Goal: Find specific page/section: Find specific page/section

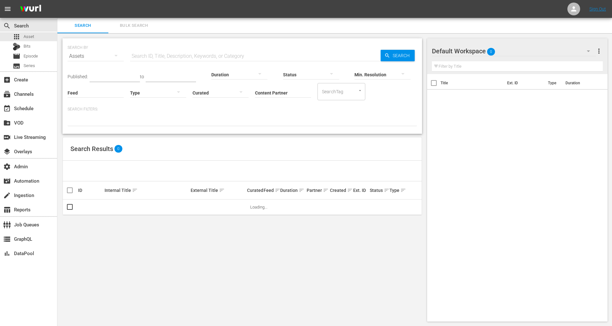
click at [259, 93] on input "Content Partner" at bounding box center [283, 93] width 56 height 23
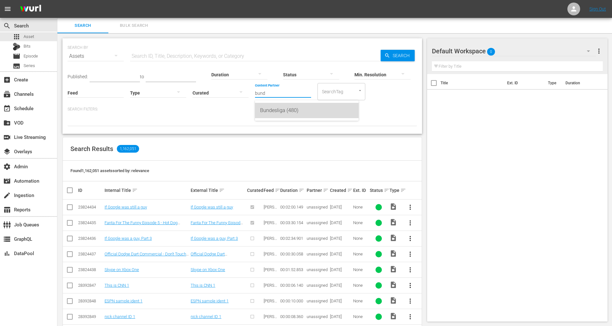
click at [296, 108] on div "Bundesliga (480)" at bounding box center [306, 110] width 93 height 15
type input "Bundesliga (480)"
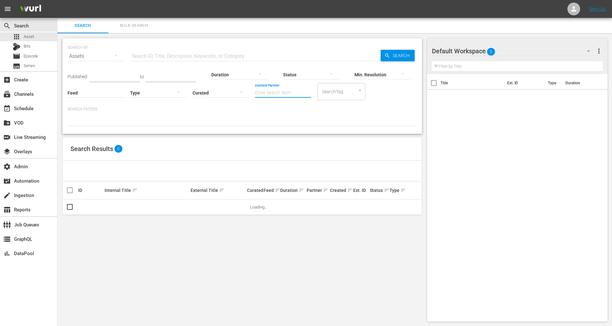
click at [257, 95] on input "Content Partner" at bounding box center [283, 93] width 56 height 23
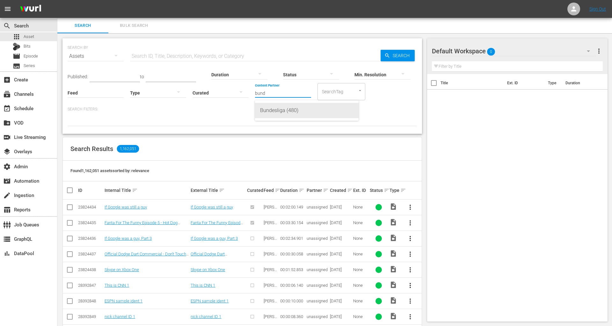
click at [265, 112] on div "Bundesliga (480)" at bounding box center [306, 110] width 93 height 15
type input "Bundesliga (480)"
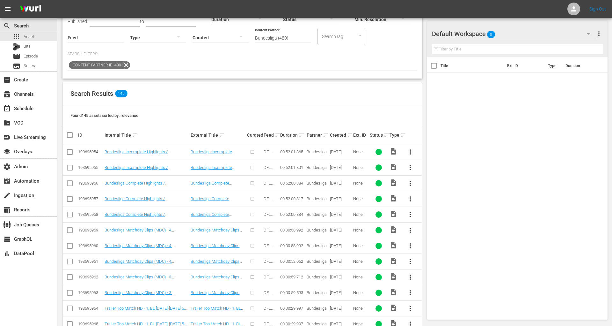
scroll to position [75, 0]
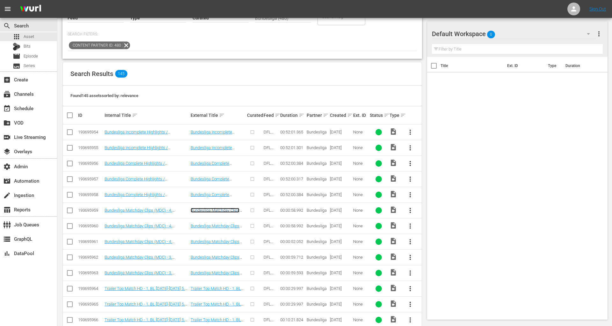
click at [226, 209] on link "Bundesliga Matchday Clips (MDC) - 4. Matchday [DATE]-[DATE] - Top 5 Goals (T5G)…" at bounding box center [216, 217] width 51 height 19
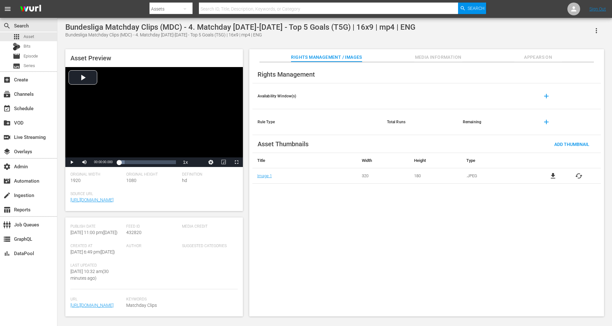
scroll to position [176, 0]
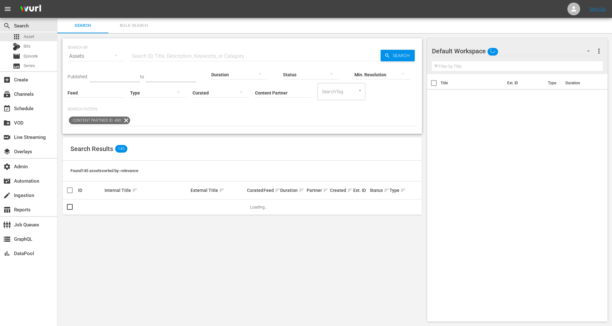
scroll to position [0, 0]
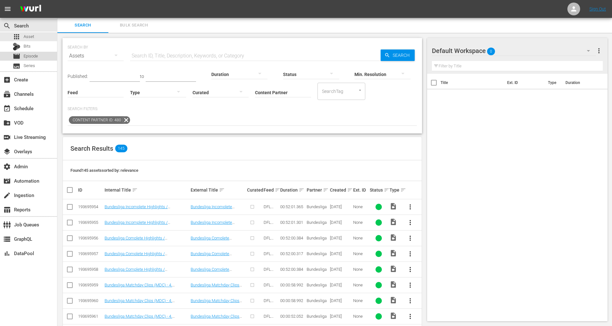
click at [43, 57] on div "movie Episode" at bounding box center [28, 56] width 57 height 9
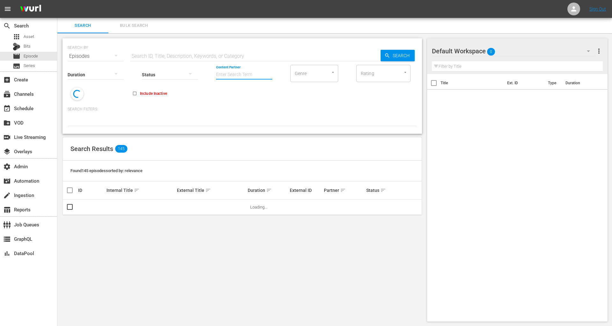
click at [239, 75] on input "Content Partner" at bounding box center [244, 74] width 56 height 23
click at [247, 87] on div "Bundesliga (480)" at bounding box center [267, 91] width 93 height 15
type input "Bundesliga (480)"
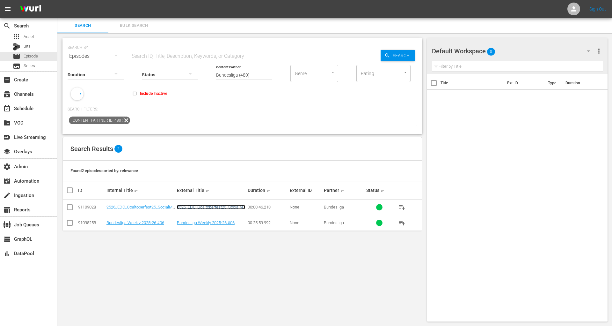
click at [207, 204] on link "2526_EDC_Goaltoberfest25_SocialMediaVideoContent_EN_9-16_FanLimbsGoalsNoMusic" at bounding box center [211, 211] width 68 height 14
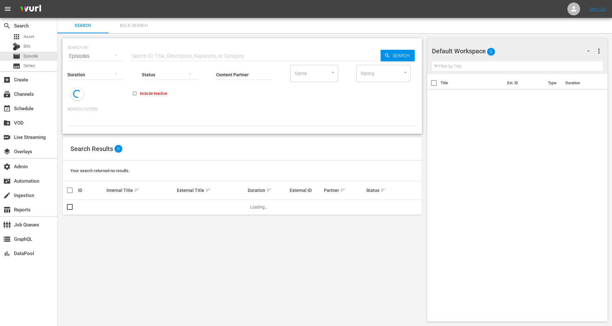
click at [255, 77] on input "Content Partner" at bounding box center [244, 74] width 56 height 23
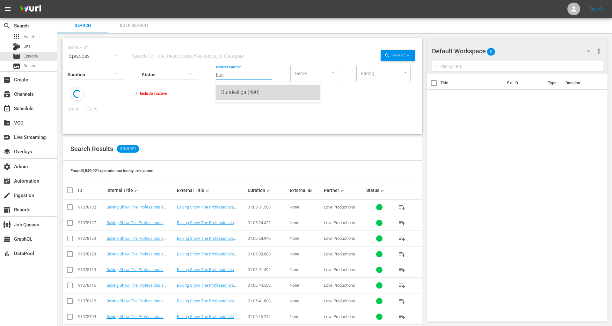
click at [268, 90] on div "Bundesliga (480)" at bounding box center [267, 91] width 93 height 15
type input "Bundesliga (480)"
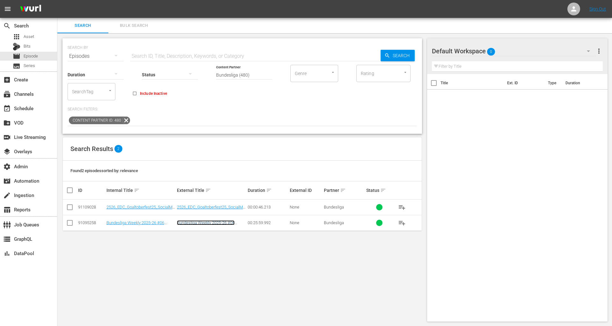
click at [207, 221] on link "Bundesliga Weekly 2025-26 #06 Show - Matchday #04 | HD (ENG/ESP)" at bounding box center [211, 225] width 68 height 10
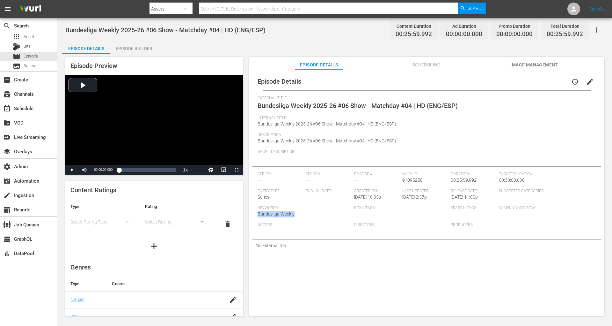
drag, startPoint x: 300, startPoint y: 213, endPoint x: 255, endPoint y: 213, distance: 45.0
click at [255, 213] on div "Episode Details history edit External Title Bundesliga Weekly 2025-26 #06 Show …" at bounding box center [427, 161] width 348 height 179
copy span "Bundesliga Weekly"
click at [38, 53] on div "movie Episode" at bounding box center [28, 56] width 57 height 9
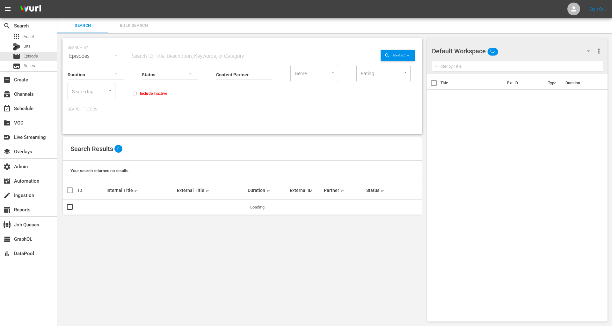
click at [191, 57] on input "text" at bounding box center [255, 55] width 251 height 15
paste input "Bundesliga Weekly"
type input "Bundesliga Weekly"
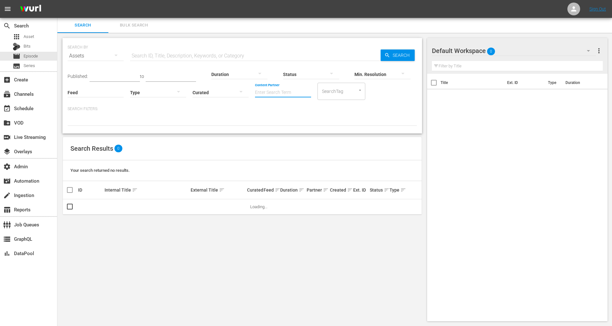
click at [272, 98] on input "Content Partner" at bounding box center [283, 92] width 56 height 23
click at [282, 114] on div "Bundesliga (480)" at bounding box center [306, 109] width 93 height 15
type input "Bundesliga (480)"
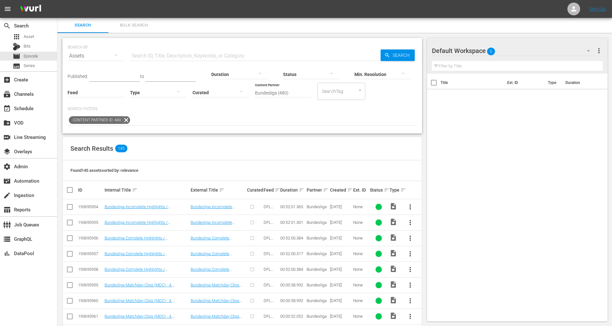
click at [207, 151] on div "Search Results 145" at bounding box center [242, 148] width 359 height 23
click at [32, 56] on span "Episode" at bounding box center [31, 56] width 14 height 6
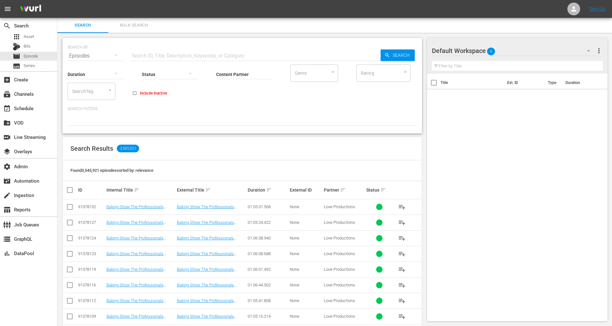
click at [251, 73] on input "Content Partner" at bounding box center [244, 74] width 56 height 23
click at [255, 84] on div "Bundesliga (480)" at bounding box center [267, 91] width 93 height 15
type input "Bundesliga (480)"
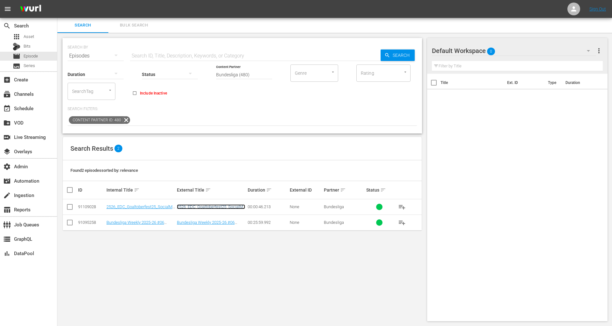
click at [194, 205] on link "2526_EDC_Goaltoberfest25_SocialMediaVideoContent_EN_9-16_FanLimbsGoalsNoMusic" at bounding box center [211, 211] width 68 height 14
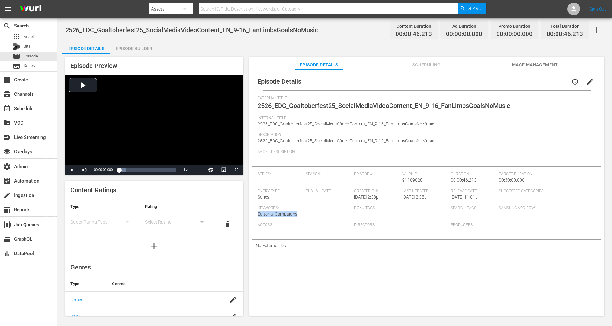
drag, startPoint x: 297, startPoint y: 216, endPoint x: 257, endPoint y: 213, distance: 39.6
click at [258, 213] on div "Keywords: Editorial Campaigns" at bounding box center [306, 213] width 97 height 17
copy span "Editorial Campaigns"
click at [52, 56] on div "movie Episode" at bounding box center [28, 56] width 57 height 9
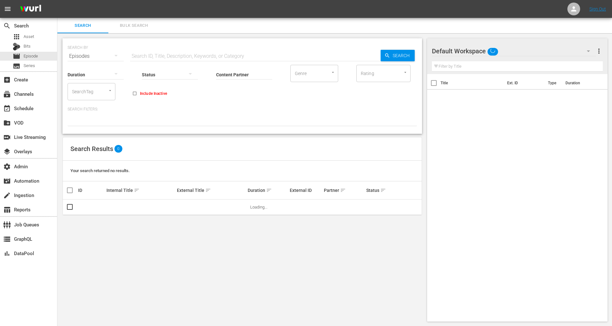
click at [155, 59] on div "Status" at bounding box center [170, 70] width 56 height 23
click at [156, 58] on input "text" at bounding box center [255, 55] width 251 height 15
paste input "Editorial Campaigns"
type input "Editorial Campaigns"
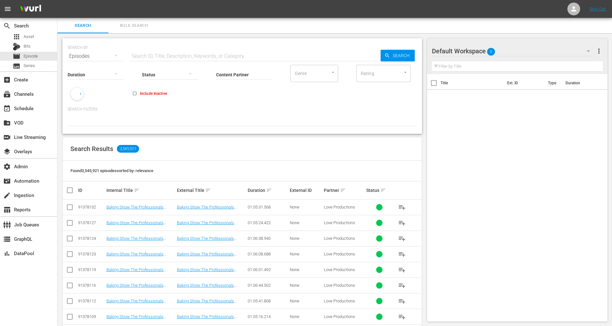
click at [237, 75] on input "Content Partner" at bounding box center [244, 74] width 56 height 23
click at [238, 91] on div "Bundesliga (480)" at bounding box center [267, 91] width 93 height 15
type input "Bundesliga (480)"
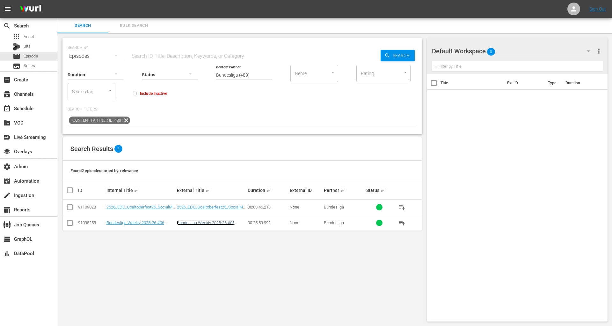
click at [217, 221] on link "Bundesliga Weekly 2025-26 #06 Show - Matchday #04 | HD (ENG/ESP)" at bounding box center [211, 225] width 68 height 10
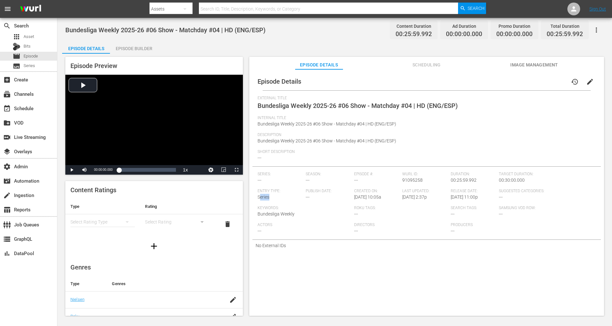
drag, startPoint x: 280, startPoint y: 197, endPoint x: 260, endPoint y: 197, distance: 20.4
click at [260, 197] on div "Entry Type: Series" at bounding box center [282, 196] width 48 height 17
